Goal: Entertainment & Leisure: Browse casually

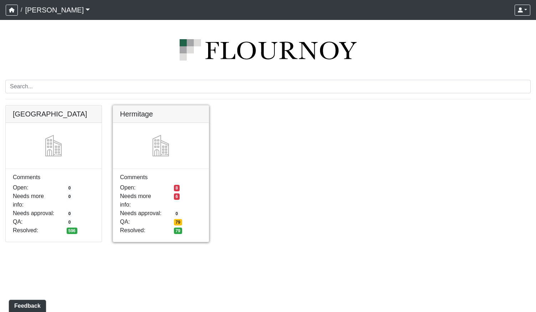
click at [144, 105] on link at bounding box center [161, 105] width 96 height 0
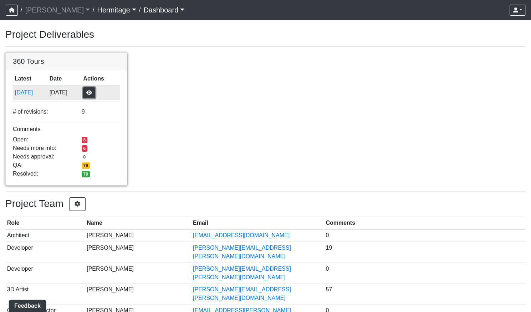
click at [95, 93] on button "button" at bounding box center [89, 92] width 12 height 11
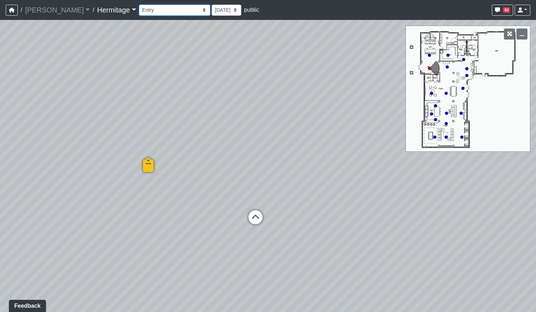
click at [174, 10] on select "Booth Seating Fireplace Pool Table Community Table Hallway Pool Courtyard Entry…" at bounding box center [174, 10] width 71 height 11
click at [139, 5] on select "Booth Seating Fireplace Pool Table Community Table Hallway Pool Courtyard Entry…" at bounding box center [174, 10] width 71 height 11
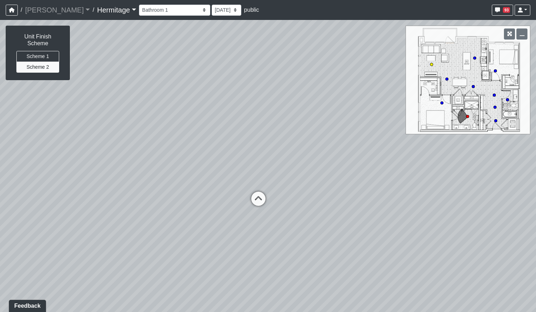
click at [432, 64] on circle at bounding box center [431, 64] width 3 height 3
select select "bu3nZNopTLP8rKF5QbFbMe"
click at [35, 51] on button "Scheme 1" at bounding box center [37, 56] width 43 height 11
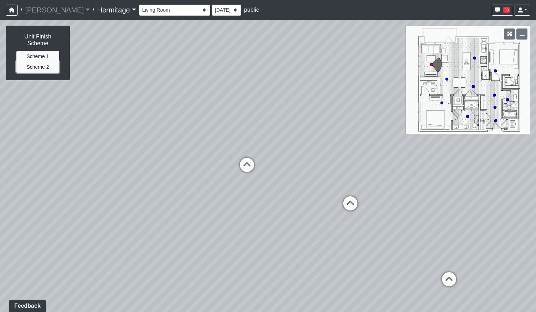
click at [36, 62] on button "Scheme 2" at bounding box center [37, 67] width 43 height 11
click at [41, 51] on button "Scheme 1" at bounding box center [37, 56] width 43 height 11
click at [40, 62] on button "Scheme 2" at bounding box center [37, 67] width 43 height 11
click at [44, 51] on button "Scheme 1" at bounding box center [37, 56] width 43 height 11
drag, startPoint x: 183, startPoint y: 173, endPoint x: 206, endPoint y: 177, distance: 22.8
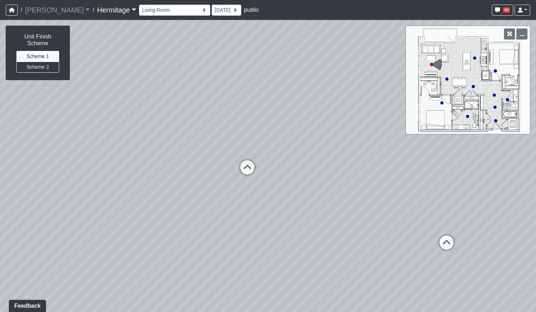
click at [206, 177] on div "Loading... Leasing Desk Loading... Hallway Loading... Created by Lindsei Cornwa…" at bounding box center [268, 166] width 536 height 292
click at [43, 62] on button "Scheme 2" at bounding box center [37, 67] width 43 height 11
click at [40, 51] on button "Scheme 1" at bounding box center [37, 56] width 43 height 11
click at [50, 62] on button "Scheme 2" at bounding box center [37, 67] width 43 height 11
click at [44, 51] on button "Scheme 1" at bounding box center [37, 56] width 43 height 11
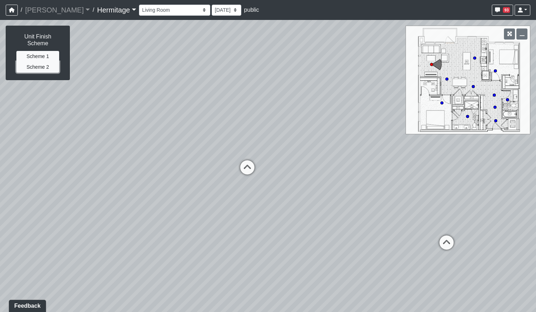
click at [45, 62] on button "Scheme 2" at bounding box center [37, 67] width 43 height 11
click at [49, 63] on button "Scheme 2" at bounding box center [37, 67] width 43 height 11
click at [49, 54] on button "Scheme 1" at bounding box center [37, 56] width 43 height 11
click at [49, 62] on button "Scheme 2" at bounding box center [37, 67] width 43 height 11
click at [48, 52] on button "Scheme 1" at bounding box center [37, 56] width 43 height 11
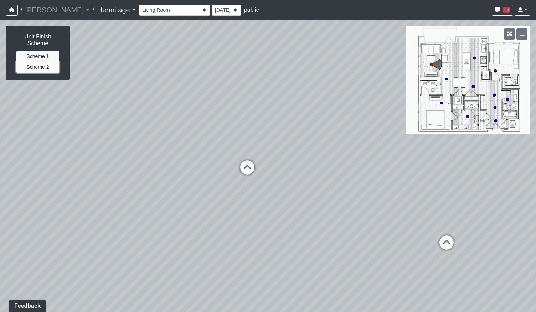
click at [48, 62] on button "Scheme 2" at bounding box center [37, 67] width 43 height 11
click at [48, 52] on button "Scheme 1" at bounding box center [37, 56] width 43 height 11
click at [46, 62] on button "Scheme 2" at bounding box center [37, 67] width 43 height 11
click at [47, 51] on button "Scheme 1" at bounding box center [37, 56] width 43 height 11
click at [47, 62] on button "Scheme 2" at bounding box center [37, 67] width 43 height 11
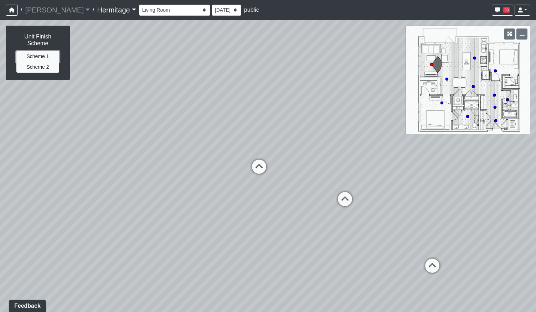
click at [47, 51] on button "Scheme 1" at bounding box center [37, 56] width 43 height 11
drag, startPoint x: 213, startPoint y: 186, endPoint x: 221, endPoint y: 193, distance: 10.1
click at [221, 193] on div "Loading... Leasing Desk Loading... Hallway Loading... Created by Lindsei Cornwa…" at bounding box center [268, 166] width 536 height 292
click at [40, 62] on button "Scheme 2" at bounding box center [37, 67] width 43 height 11
click at [43, 51] on button "Scheme 1" at bounding box center [37, 56] width 43 height 11
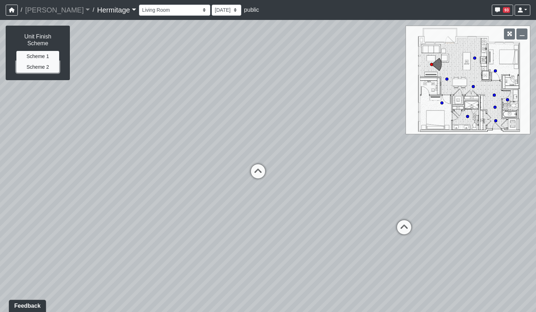
drag, startPoint x: 43, startPoint y: 47, endPoint x: 46, endPoint y: 60, distance: 12.4
click at [46, 62] on button "Scheme 2" at bounding box center [37, 67] width 43 height 11
click at [44, 51] on button "Scheme 1" at bounding box center [37, 56] width 43 height 11
click at [44, 62] on button "Scheme 2" at bounding box center [37, 67] width 43 height 11
click at [44, 51] on button "Scheme 1" at bounding box center [37, 56] width 43 height 11
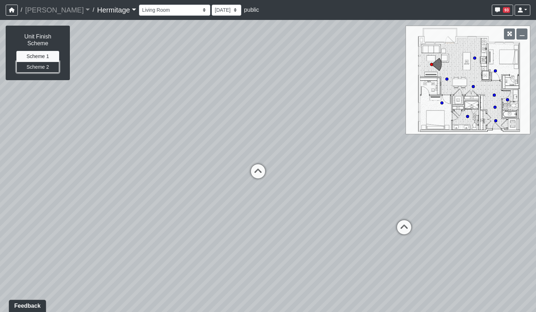
click at [45, 62] on button "Scheme 2" at bounding box center [37, 67] width 43 height 11
click at [44, 51] on button "Scheme 1" at bounding box center [37, 56] width 43 height 11
drag, startPoint x: 312, startPoint y: 191, endPoint x: 288, endPoint y: 188, distance: 25.1
click at [288, 188] on div "Loading... Leasing Desk Loading... Hallway Loading... Created by Lindsei Cornwa…" at bounding box center [268, 166] width 536 height 292
drag, startPoint x: 301, startPoint y: 187, endPoint x: 136, endPoint y: 202, distance: 165.3
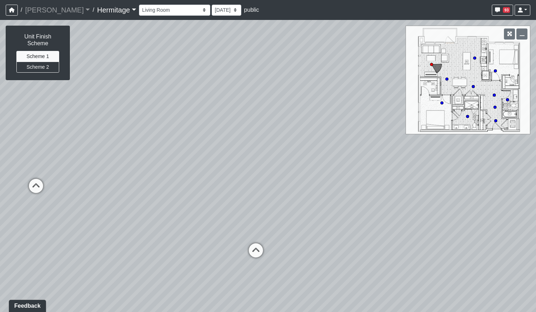
click at [136, 202] on div "Loading... Leasing Desk Loading... Hallway Loading... Created by Lindsei Cornwa…" at bounding box center [268, 166] width 536 height 292
drag, startPoint x: 329, startPoint y: 221, endPoint x: 343, endPoint y: 155, distance: 68.0
click at [343, 155] on div "Loading... Leasing Desk Loading... Hallway Loading... Created by Lindsei Cornwa…" at bounding box center [268, 166] width 536 height 292
drag, startPoint x: 229, startPoint y: 145, endPoint x: 292, endPoint y: 187, distance: 75.5
click at [292, 187] on div "Loading... Leasing Desk Loading... Hallway Loading... Created by Lindsei Cornwa…" at bounding box center [268, 166] width 536 height 292
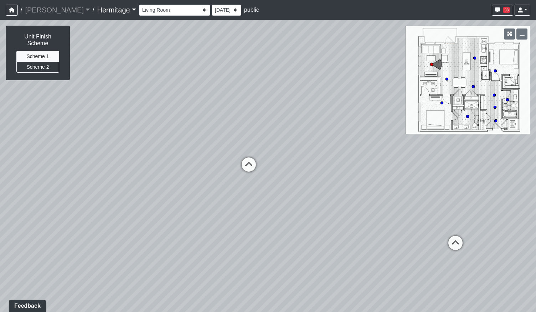
drag, startPoint x: 264, startPoint y: 190, endPoint x: 292, endPoint y: 207, distance: 33.2
click at [292, 207] on div "Loading... Leasing Desk Loading... Hallway Loading... Created by Lindsei Cornwa…" at bounding box center [268, 166] width 536 height 292
click at [42, 62] on button "Scheme 2" at bounding box center [37, 67] width 43 height 11
click at [45, 52] on button "Scheme 1" at bounding box center [37, 56] width 43 height 11
drag, startPoint x: 322, startPoint y: 175, endPoint x: 190, endPoint y: 171, distance: 132.2
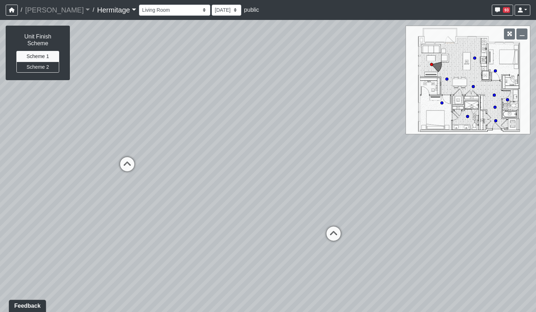
click at [192, 170] on div "Loading... Leasing Desk Loading... Hallway Loading... Created by Lindsei Cornwa…" at bounding box center [268, 166] width 536 height 292
drag, startPoint x: 276, startPoint y: 187, endPoint x: 174, endPoint y: 182, distance: 102.0
click at [174, 182] on div "Loading... Leasing Desk Loading... Hallway Loading... Created by Lindsei Cornwa…" at bounding box center [268, 166] width 536 height 292
drag, startPoint x: 274, startPoint y: 191, endPoint x: 167, endPoint y: 185, distance: 106.7
click at [167, 186] on div "Loading... Leasing Desk Loading... Hallway Loading... Created by Lindsei Cornwa…" at bounding box center [268, 166] width 536 height 292
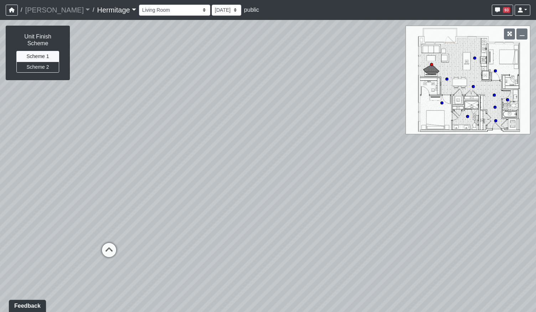
drag, startPoint x: 201, startPoint y: 202, endPoint x: 234, endPoint y: 205, distance: 33.3
click at [107, 212] on div "Loading... Leasing Desk Loading... Hallway Loading... Created by Lindsei Cornwa…" at bounding box center [268, 166] width 536 height 292
drag, startPoint x: 329, startPoint y: 208, endPoint x: 194, endPoint y: 188, distance: 136.0
click at [200, 188] on div "Loading... Leasing Desk Loading... Hallway Loading... Created by Lindsei Cornwa…" at bounding box center [268, 166] width 536 height 292
drag, startPoint x: 383, startPoint y: 203, endPoint x: 250, endPoint y: 191, distance: 133.1
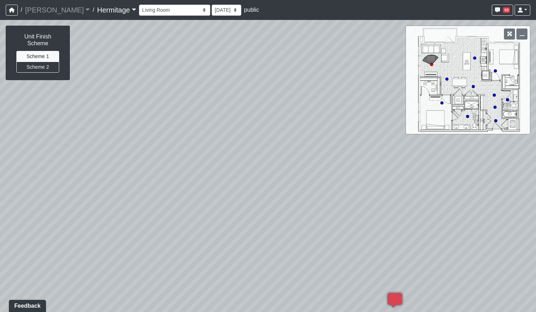
click at [208, 192] on div "Loading... Leasing Desk Loading... Hallway Loading... Created by Lindsei Cornwa…" at bounding box center [268, 166] width 536 height 292
drag, startPoint x: 279, startPoint y: 191, endPoint x: 249, endPoint y: 189, distance: 29.6
click at [217, 188] on div "Loading... Leasing Desk Loading... Hallway Loading... Created by Lindsei Cornwa…" at bounding box center [268, 166] width 536 height 292
drag, startPoint x: 347, startPoint y: 199, endPoint x: 182, endPoint y: 196, distance: 164.6
click at [184, 196] on div "Loading... Leasing Desk Loading... Hallway Loading... Created by Lindsei Cornwa…" at bounding box center [268, 166] width 536 height 292
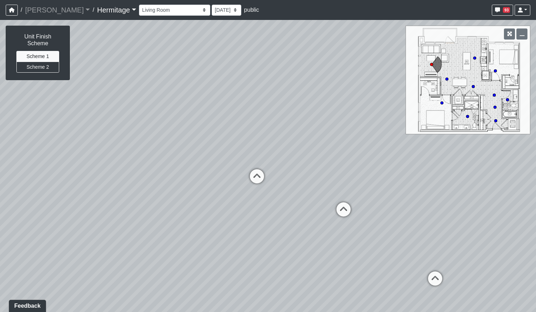
drag, startPoint x: 279, startPoint y: 190, endPoint x: 272, endPoint y: 204, distance: 15.6
click at [272, 204] on div "Loading... Leasing Desk Loading... Hallway Loading... Created by Lindsei Cornwa…" at bounding box center [268, 166] width 536 height 292
